Goal: Transaction & Acquisition: Purchase product/service

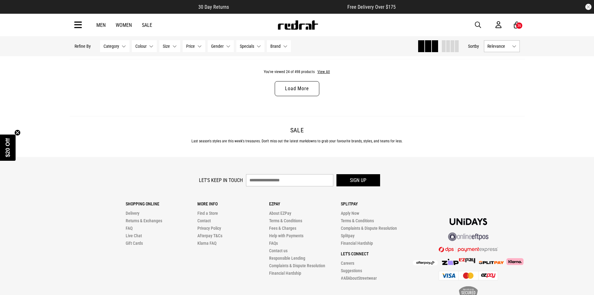
scroll to position [2035, 0]
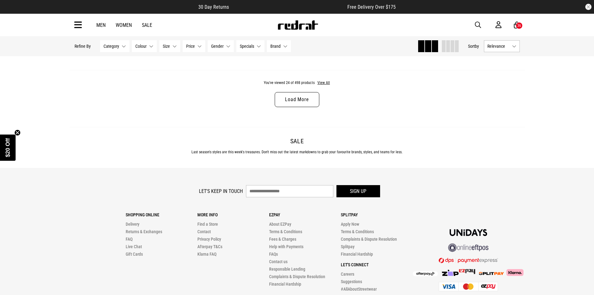
click at [142, 27] on link "Sale" at bounding box center [147, 25] width 10 height 6
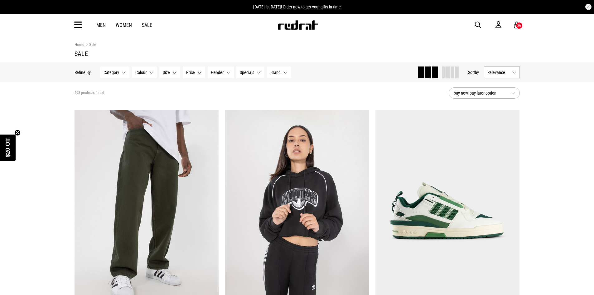
click at [84, 24] on div "Men Women Sale Sign in New Back Footwear Back Mens Back Womens Back Youth & Kid…" at bounding box center [297, 25] width 455 height 22
click at [78, 24] on icon at bounding box center [78, 25] width 8 height 10
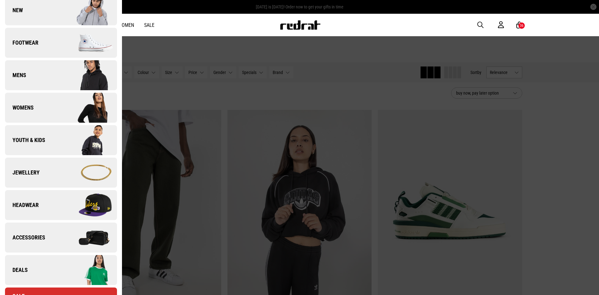
scroll to position [156, 0]
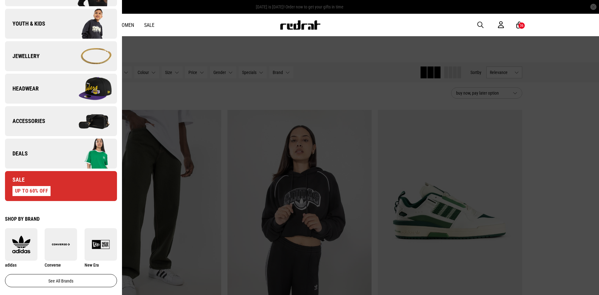
click at [63, 127] on img at bounding box center [89, 120] width 56 height 31
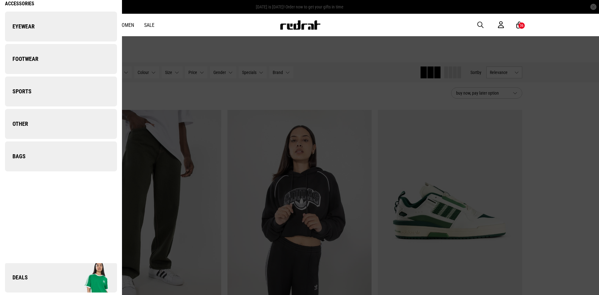
scroll to position [0, 0]
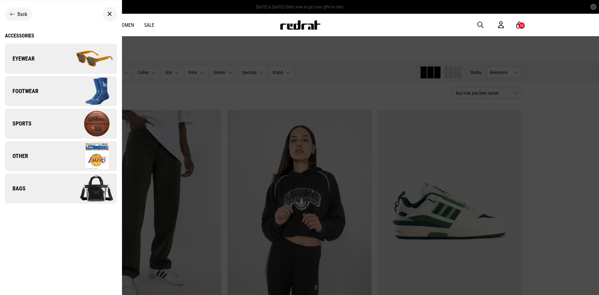
click at [71, 61] on img at bounding box center [89, 58] width 56 height 31
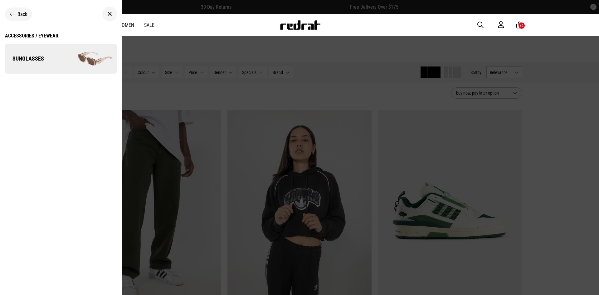
click at [71, 61] on img at bounding box center [89, 58] width 56 height 31
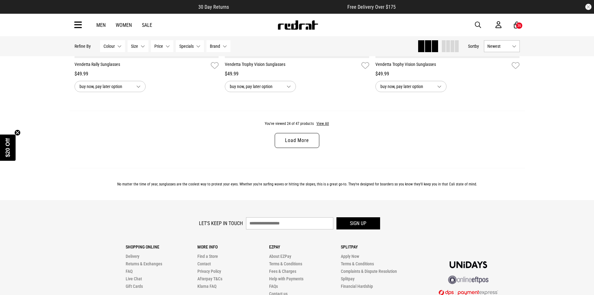
scroll to position [1996, 0]
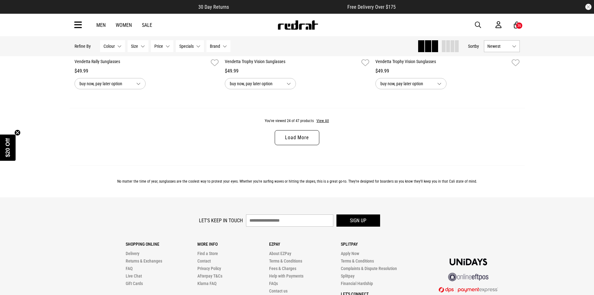
click at [309, 145] on link "Load More" at bounding box center [297, 137] width 44 height 15
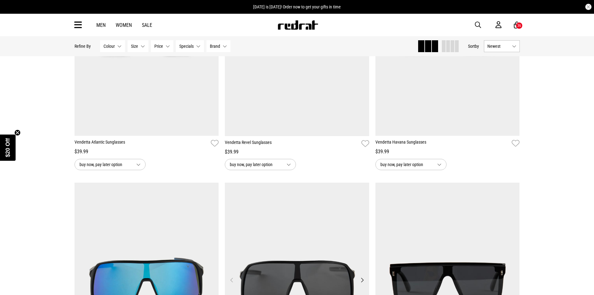
scroll to position [2870, 0]
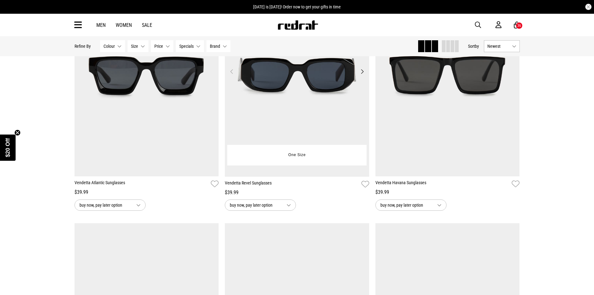
click at [360, 75] on button "Next" at bounding box center [362, 71] width 8 height 7
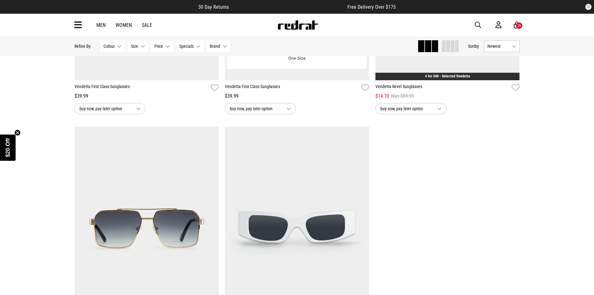
scroll to position [3556, 0]
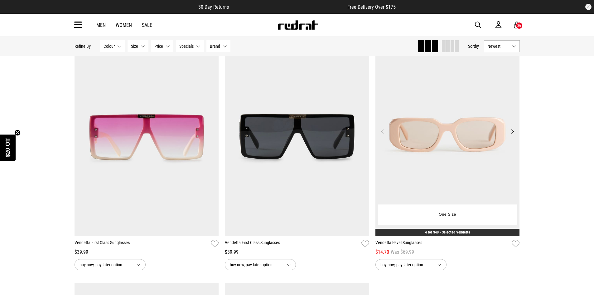
click at [511, 135] on button "Next" at bounding box center [513, 131] width 8 height 7
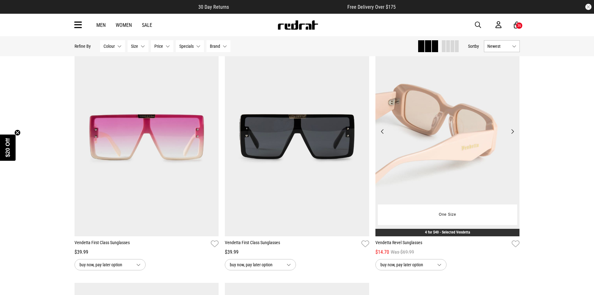
click at [511, 135] on button "Next" at bounding box center [513, 131] width 8 height 7
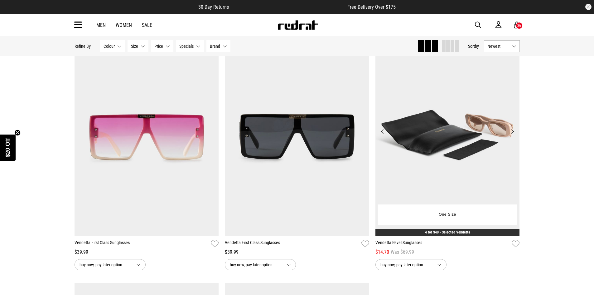
click at [511, 135] on button "Next" at bounding box center [513, 131] width 8 height 7
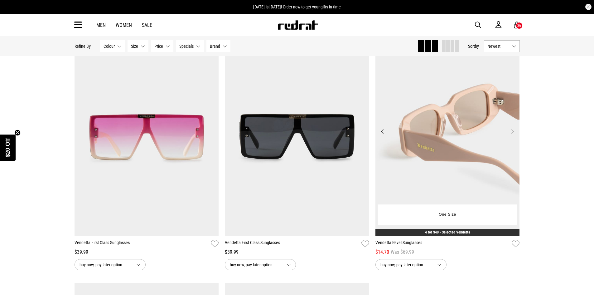
click at [511, 135] on button "Next" at bounding box center [513, 131] width 8 height 7
click at [381, 134] on button "Previous" at bounding box center [383, 131] width 8 height 7
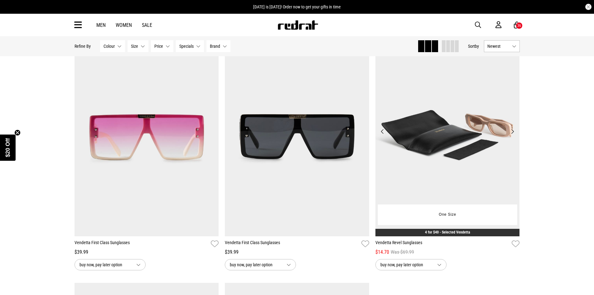
click at [381, 134] on button "Previous" at bounding box center [383, 131] width 8 height 7
